Goal: Task Accomplishment & Management: Use online tool/utility

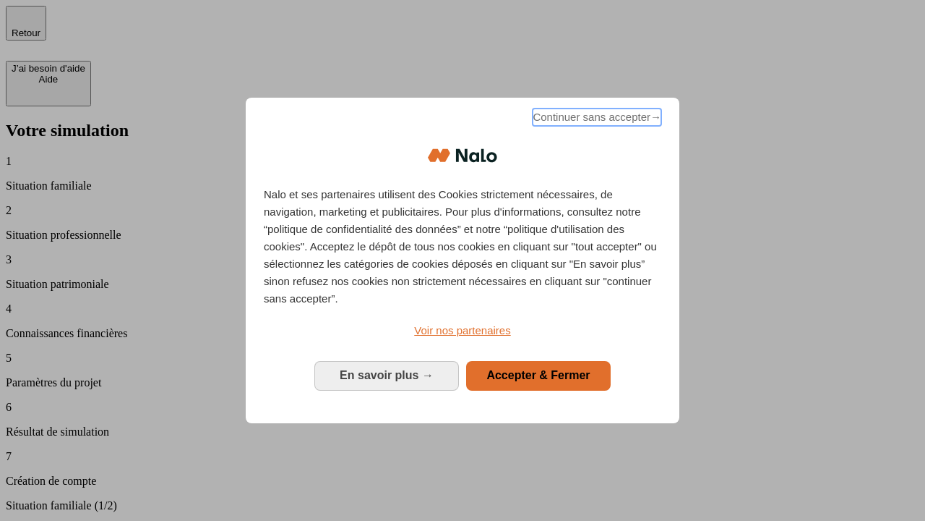
click at [596, 119] on span "Continuer sans accepter →" at bounding box center [597, 116] width 129 height 17
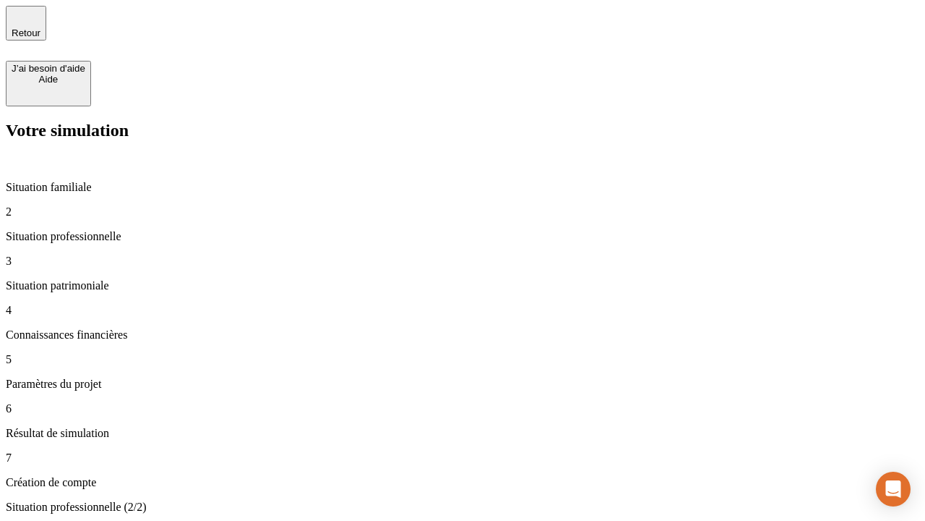
type input "30 000"
type input "1 000"
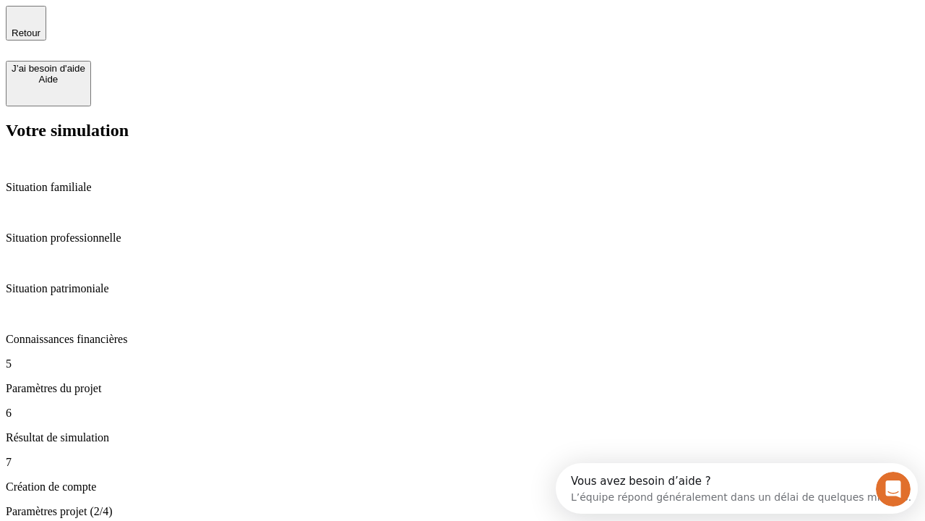
type input "40"
type input "200 000"
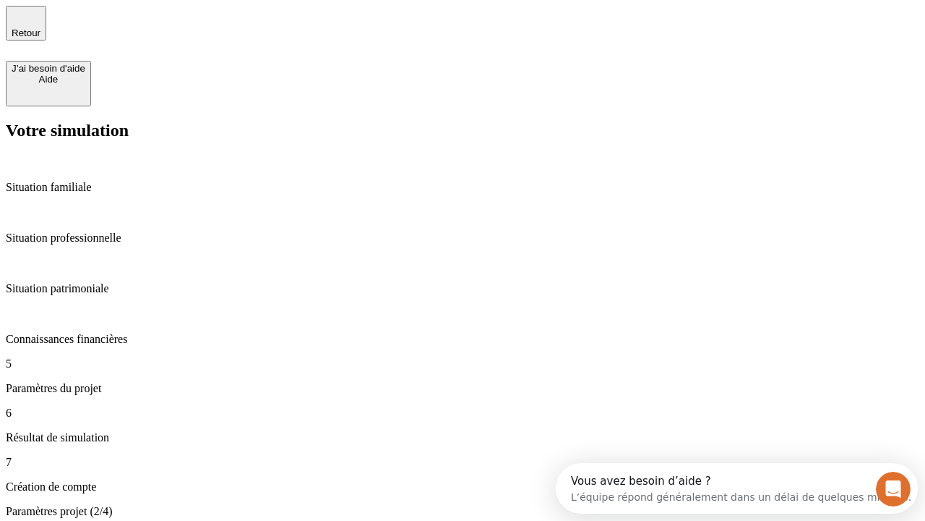
type input "640"
